Goal: Task Accomplishment & Management: Manage account settings

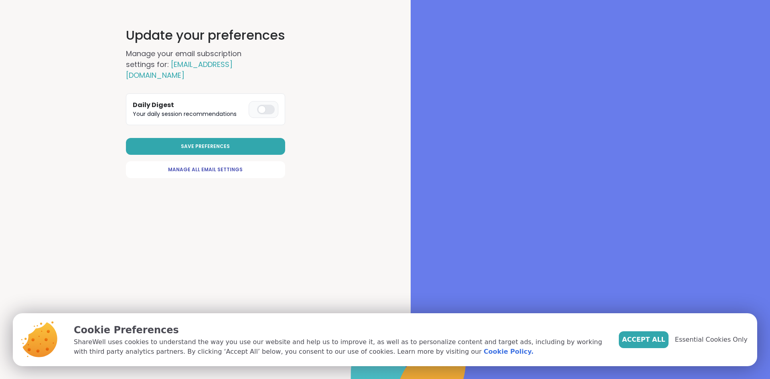
click at [260, 105] on div at bounding box center [266, 110] width 18 height 10
click at [228, 166] on span "Manage All Email Settings" at bounding box center [205, 169] width 75 height 7
select select "**"
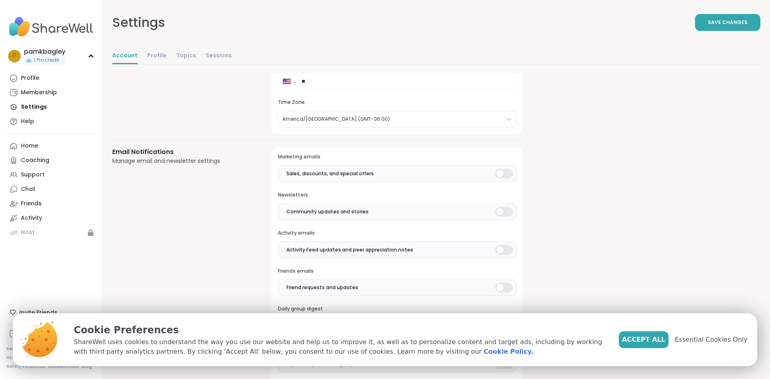
scroll to position [112, 0]
click at [497, 169] on div at bounding box center [504, 173] width 18 height 10
click at [498, 210] on div at bounding box center [504, 211] width 18 height 10
click at [498, 247] on div at bounding box center [504, 249] width 18 height 10
click at [498, 287] on div at bounding box center [504, 286] width 18 height 10
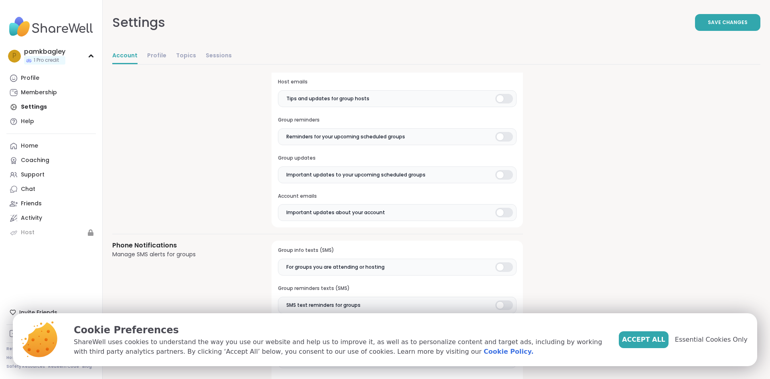
scroll to position [376, 0]
click at [498, 96] on div at bounding box center [504, 98] width 18 height 10
click at [499, 134] on div at bounding box center [504, 137] width 18 height 10
click at [497, 172] on div at bounding box center [504, 175] width 18 height 10
click at [497, 210] on div at bounding box center [504, 212] width 18 height 10
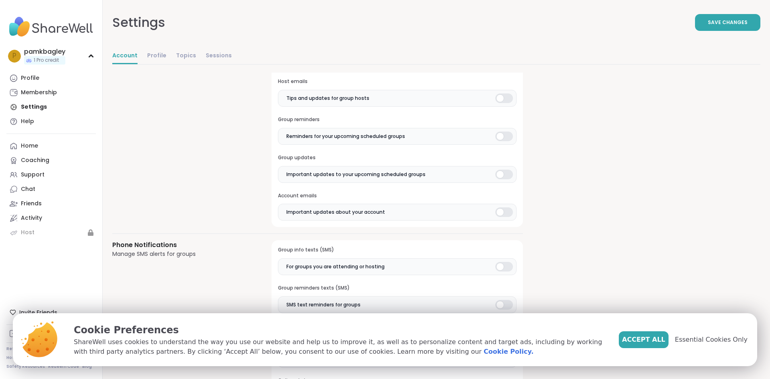
click at [498, 263] on div at bounding box center [504, 267] width 18 height 10
click at [498, 303] on div at bounding box center [504, 305] width 18 height 10
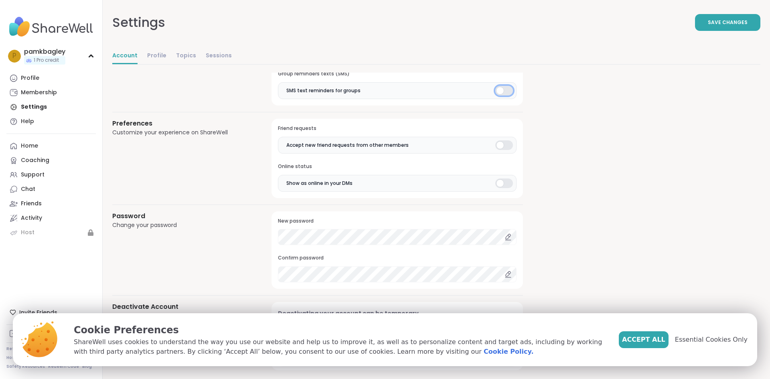
scroll to position [601, 0]
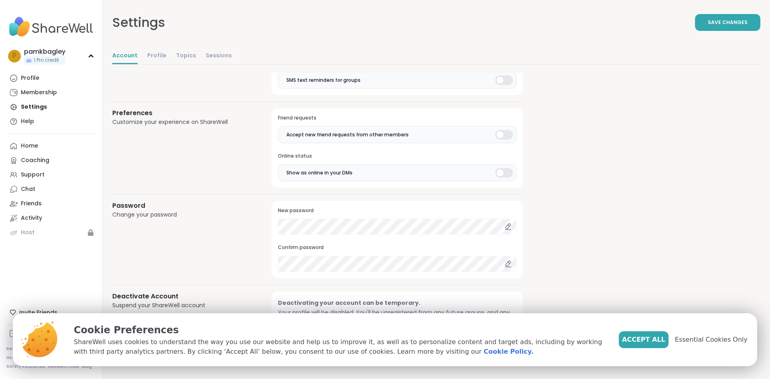
click at [498, 134] on div at bounding box center [504, 135] width 18 height 10
click at [498, 170] on div at bounding box center [504, 173] width 18 height 10
click at [724, 21] on span "Save Changes" at bounding box center [728, 22] width 40 height 7
